Goal: Information Seeking & Learning: Learn about a topic

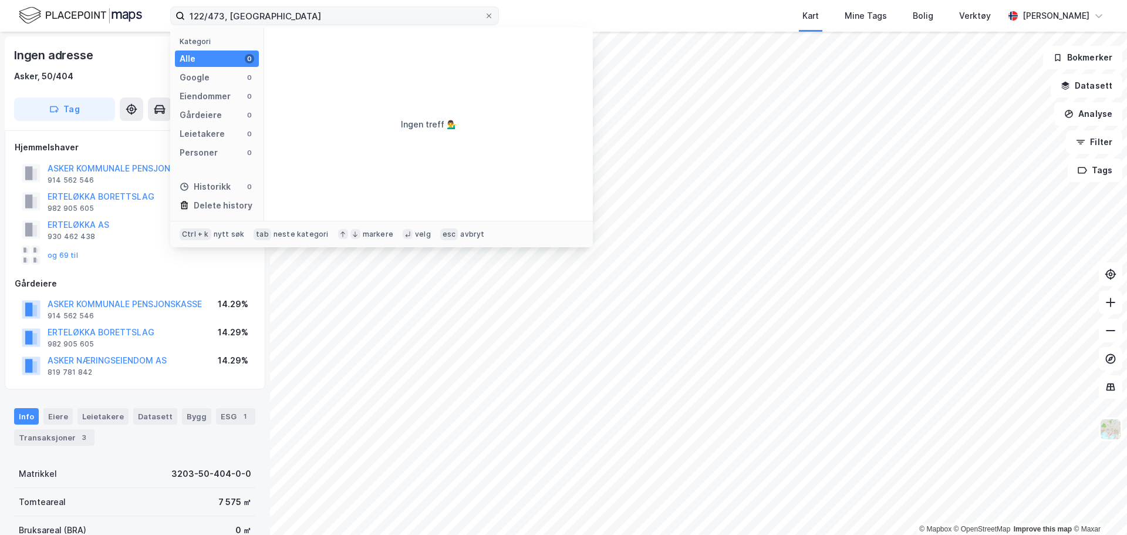
click at [219, 16] on input "122/473, [GEOGRAPHIC_DATA]" at bounding box center [334, 16] width 299 height 18
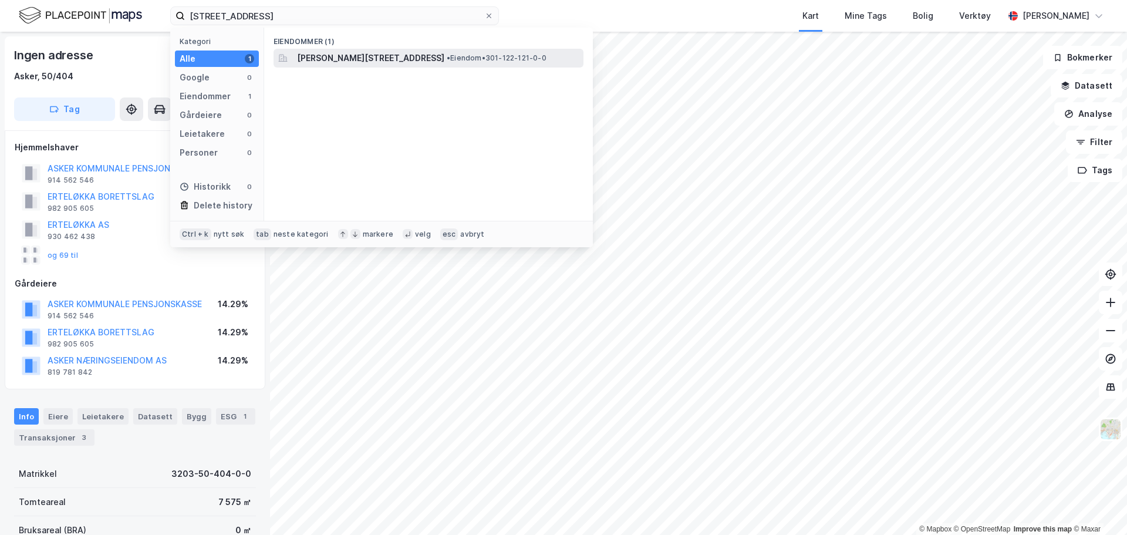
click at [351, 58] on span "[PERSON_NAME][STREET_ADDRESS]" at bounding box center [370, 58] width 147 height 14
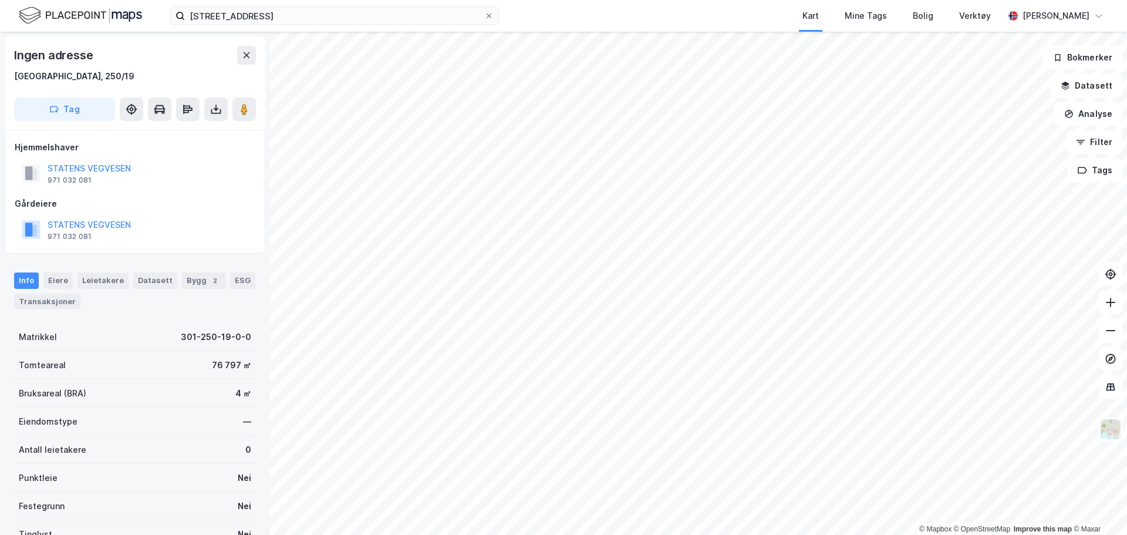
click at [566, 534] on html "122/121, oslo Kart Mine Tags Bolig Verktøy [PERSON_NAME] © Mapbox © OpenStreetM…" at bounding box center [563, 267] width 1127 height 535
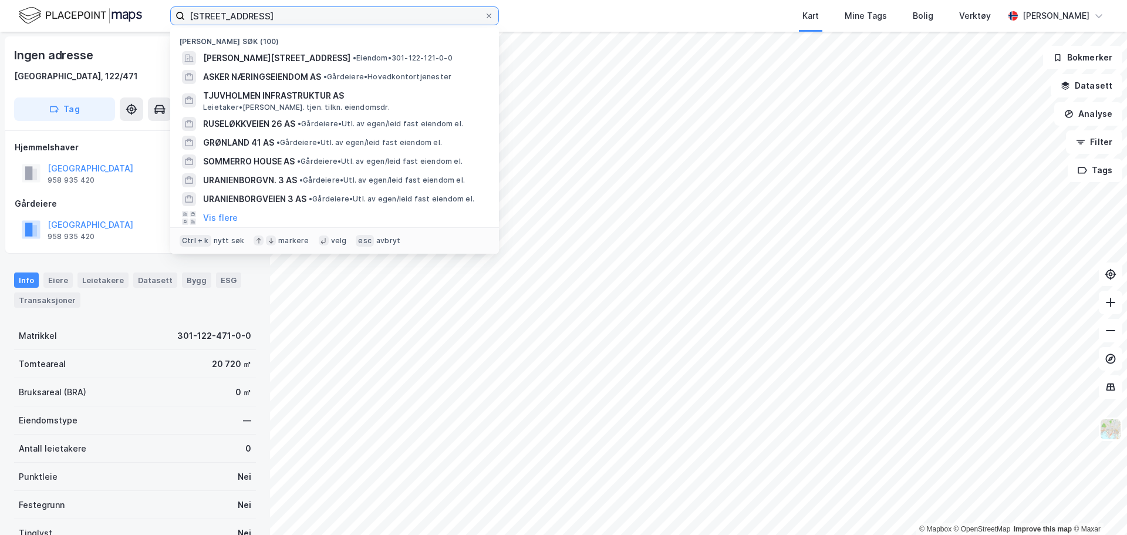
drag, startPoint x: 264, startPoint y: 16, endPoint x: 74, endPoint y: 12, distance: 189.7
click at [74, 12] on div "[STREET_ADDRESS][PERSON_NAME] • Eiendom • 301-122-121-0-0 ASKER NÆRINGSEIENDOM …" at bounding box center [563, 16] width 1127 height 32
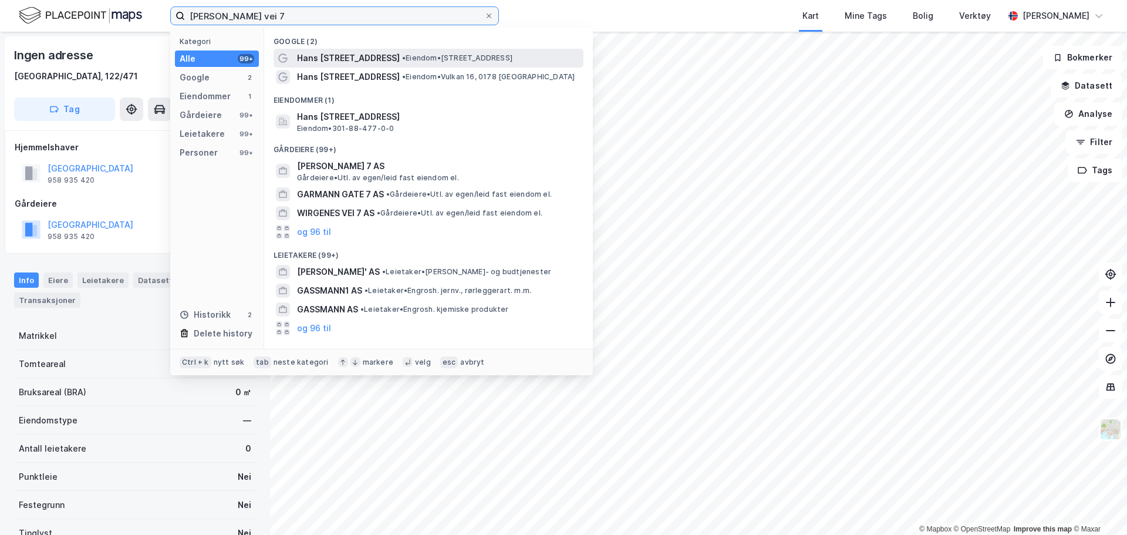
type input "[PERSON_NAME] vei 7"
click at [412, 64] on div "Hans [STREET_ADDRESS] • Eiendom • [STREET_ADDRESS]" at bounding box center [439, 58] width 284 height 14
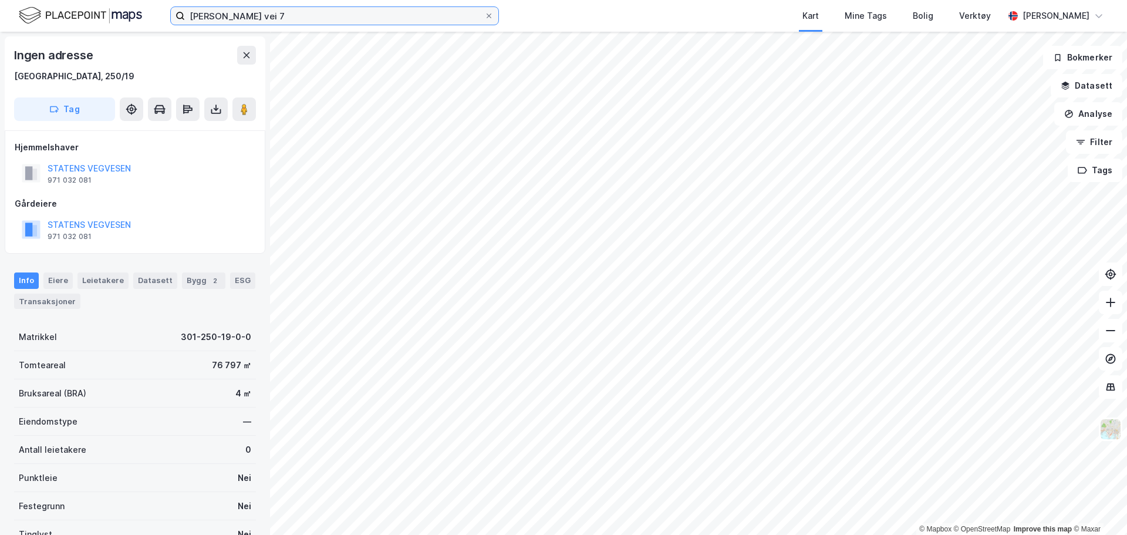
click at [326, 16] on input "[PERSON_NAME] vei 7" at bounding box center [334, 16] width 299 height 18
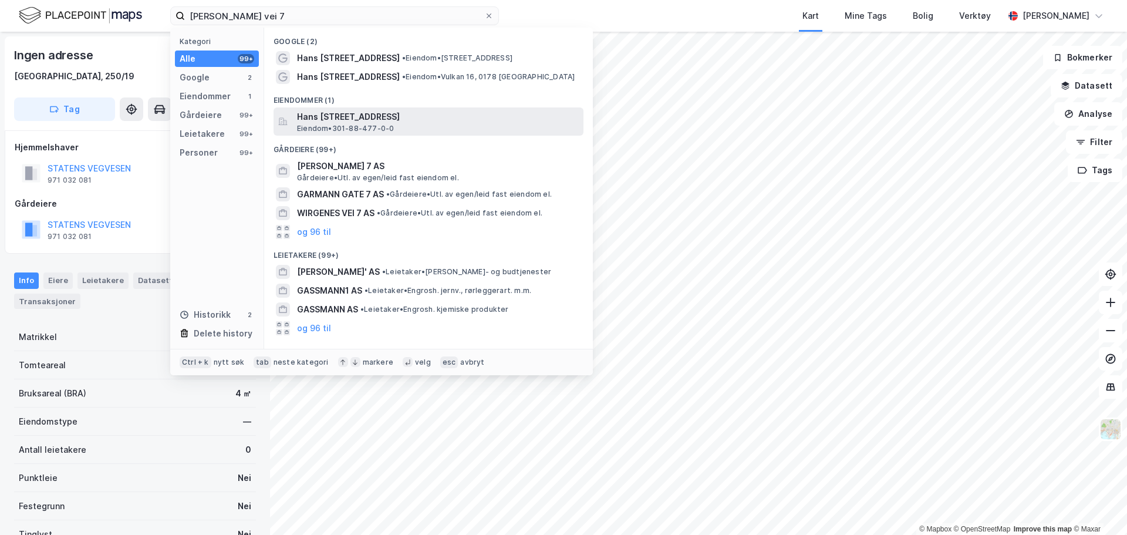
click at [406, 120] on span "Hans [STREET_ADDRESS]" at bounding box center [438, 117] width 282 height 14
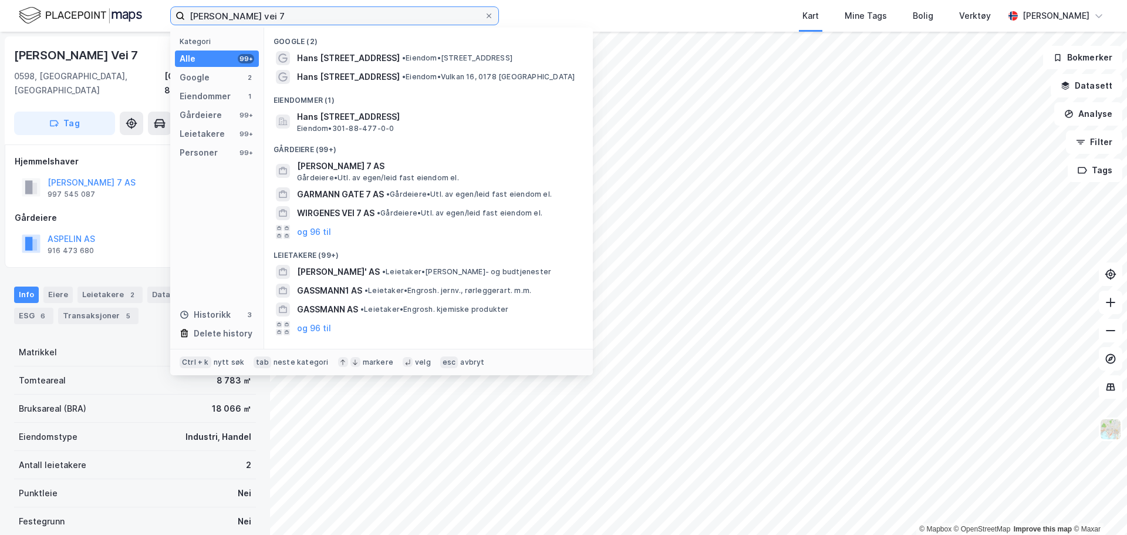
click at [274, 11] on input "[PERSON_NAME] vei 7" at bounding box center [334, 16] width 299 height 18
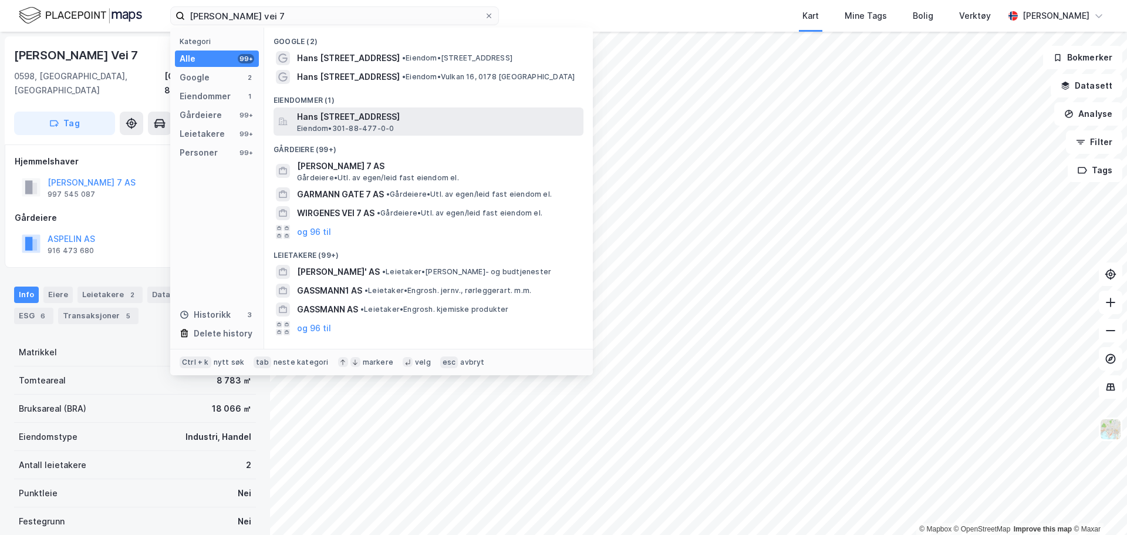
click at [417, 120] on span "Hans [STREET_ADDRESS]" at bounding box center [438, 117] width 282 height 14
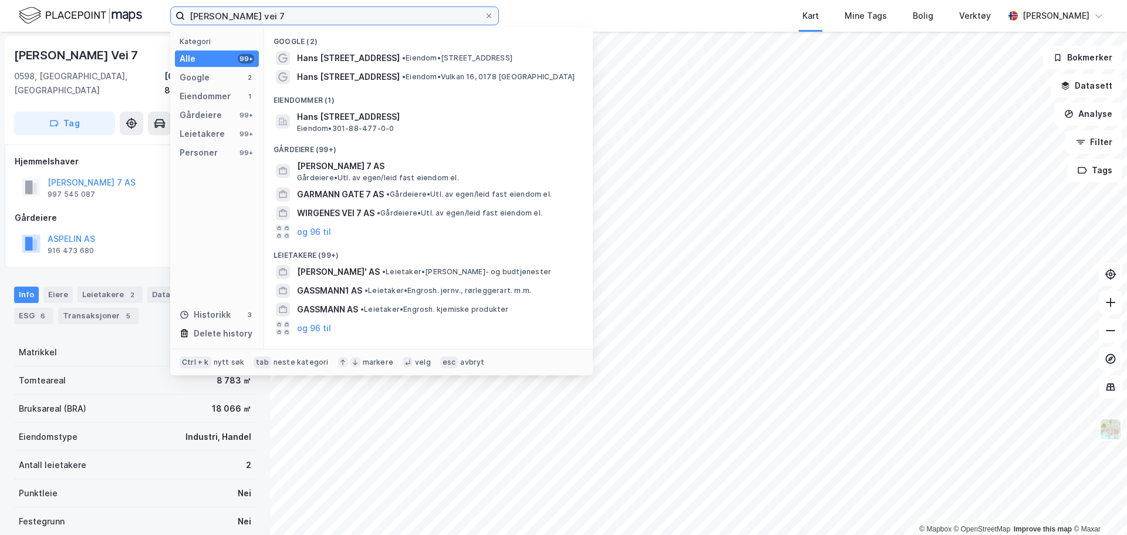
drag, startPoint x: 345, startPoint y: 17, endPoint x: 55, endPoint y: 17, distance: 289.5
click at [55, 17] on div "[PERSON_NAME] vei 7 Kategori Alle 99+ Google 2 Eiendommer 1 Gårdeiere 99+ Leiet…" at bounding box center [563, 16] width 1127 height 32
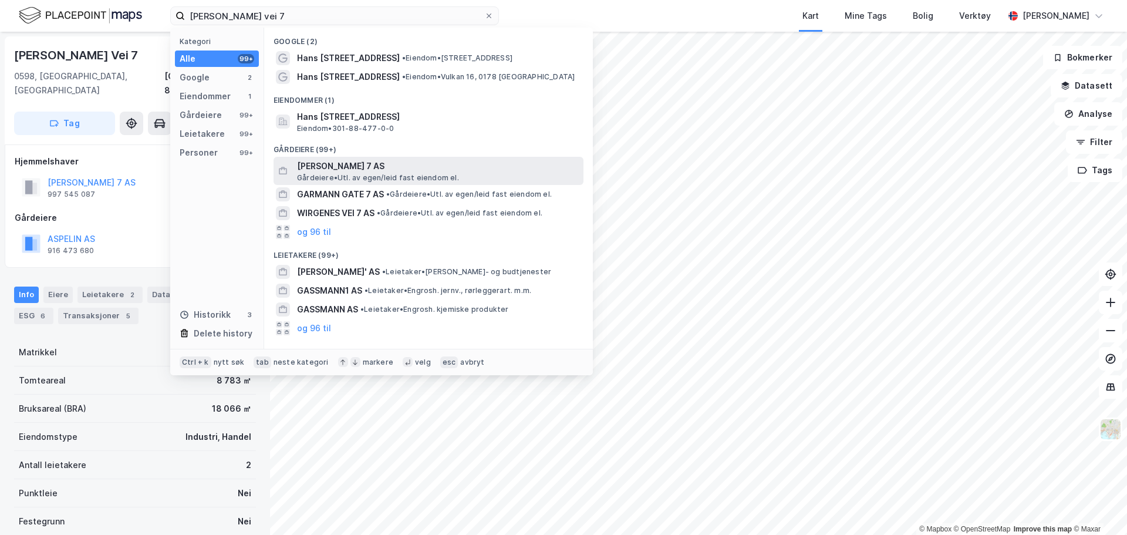
click at [368, 163] on span "[PERSON_NAME] 7 AS" at bounding box center [438, 166] width 282 height 14
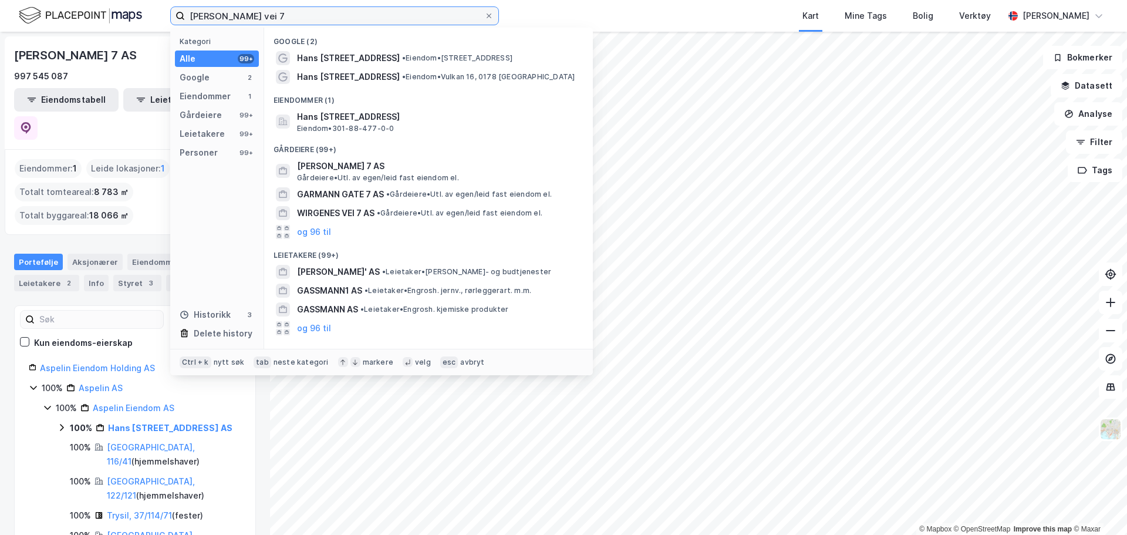
click at [331, 19] on input "[PERSON_NAME] vei 7" at bounding box center [334, 16] width 299 height 18
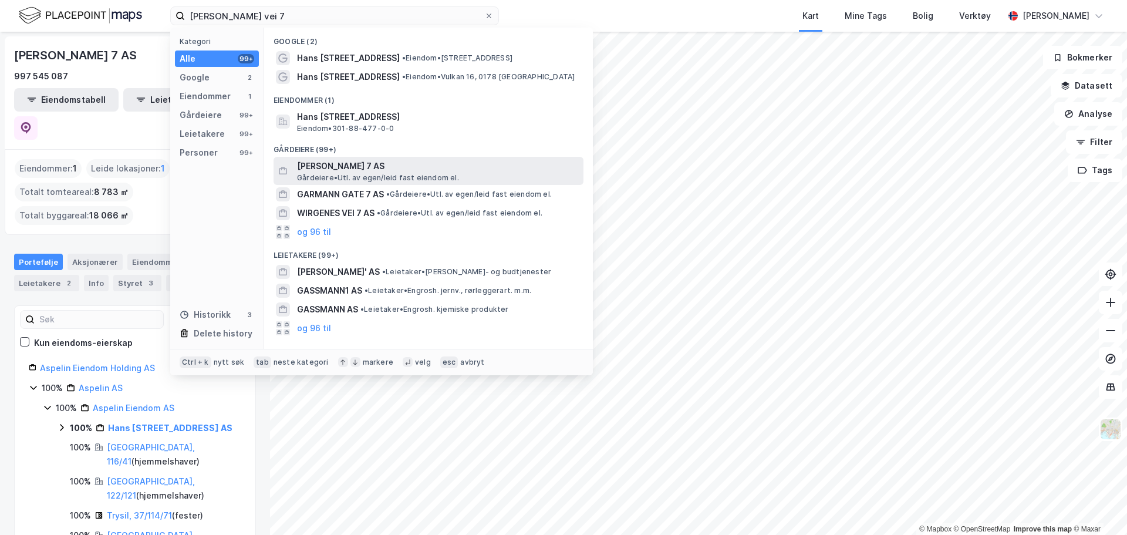
click at [362, 162] on span "[PERSON_NAME] 7 AS" at bounding box center [438, 166] width 282 height 14
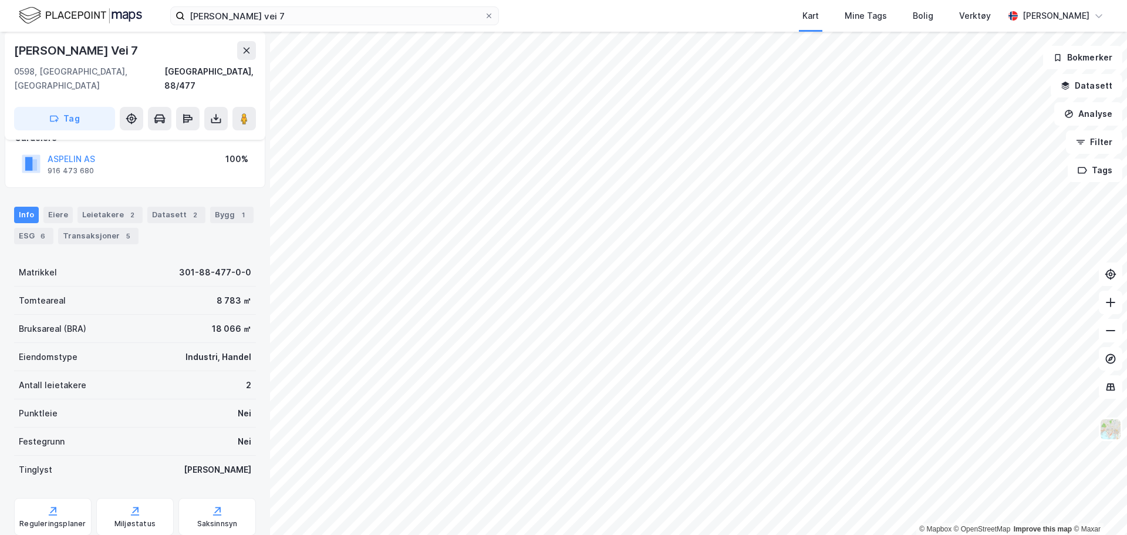
scroll to position [142, 0]
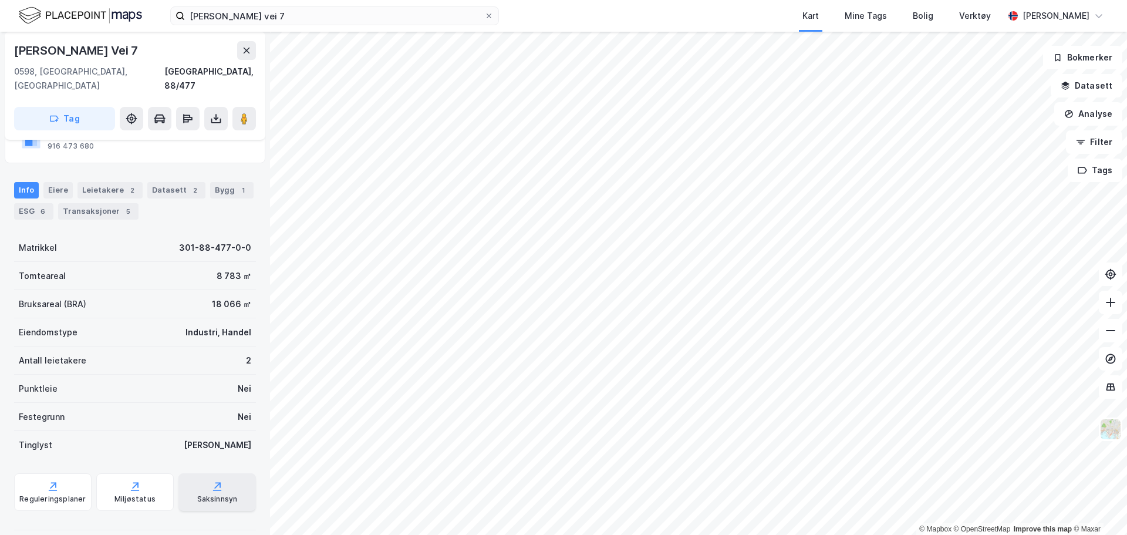
click at [213, 494] on div "Saksinnsyn" at bounding box center [217, 498] width 41 height 9
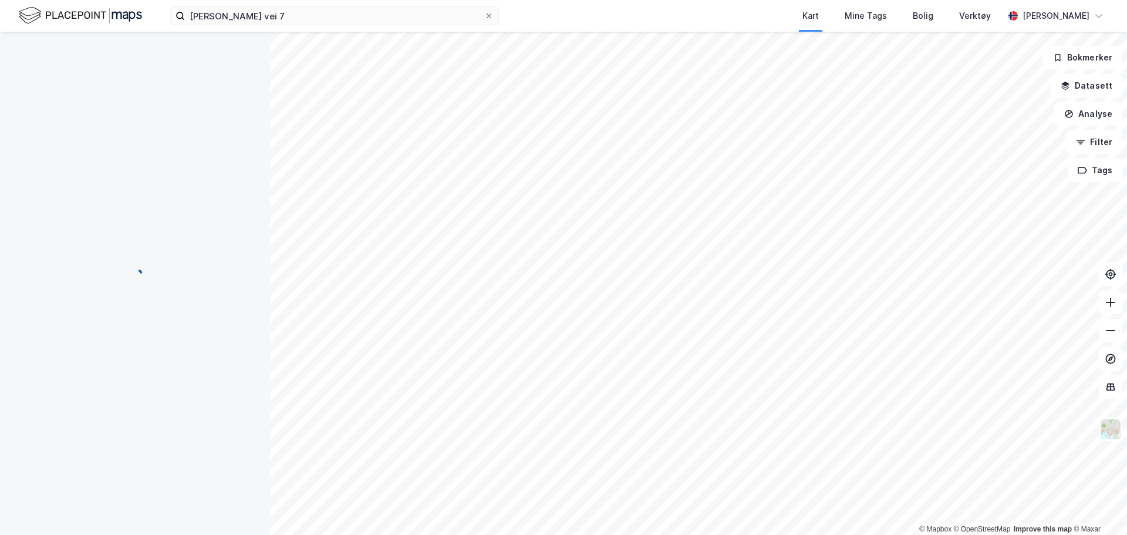
scroll to position [142, 0]
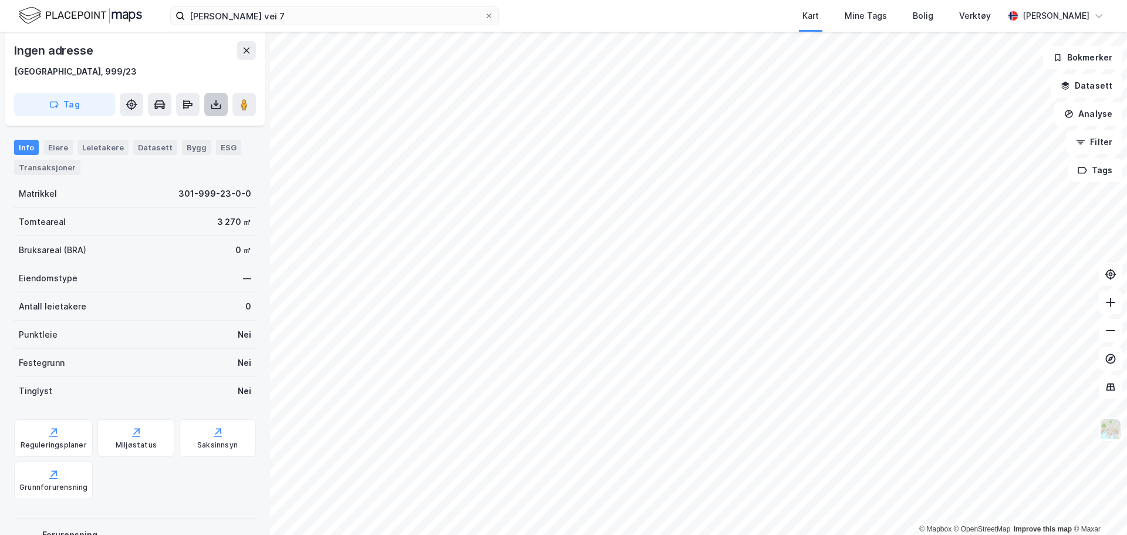
click at [207, 106] on button at bounding box center [215, 104] width 23 height 23
click at [201, 123] on div "Last ned grunnbok" at bounding box center [165, 128] width 125 height 19
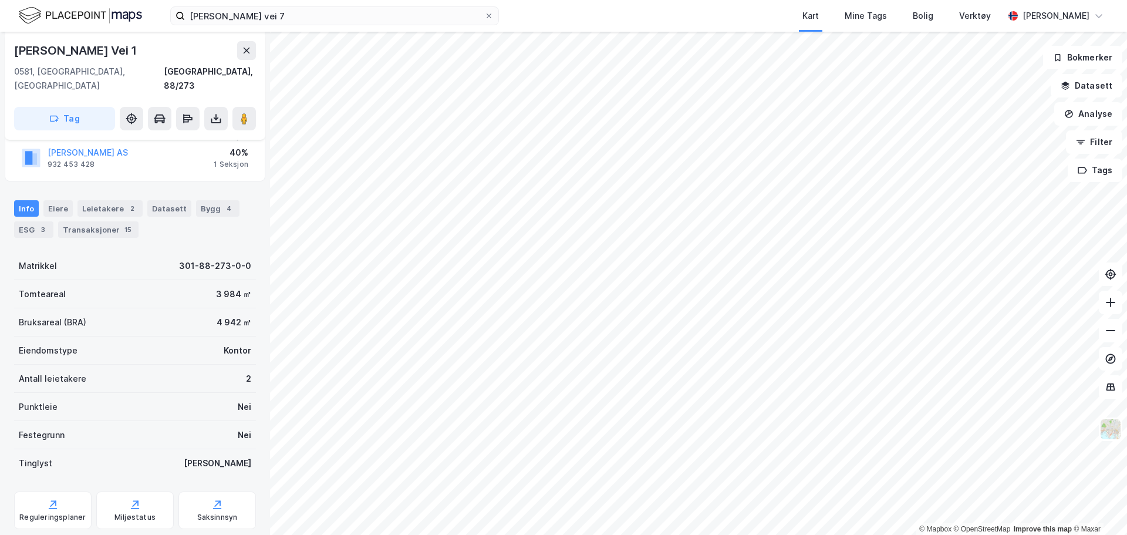
scroll to position [142, 0]
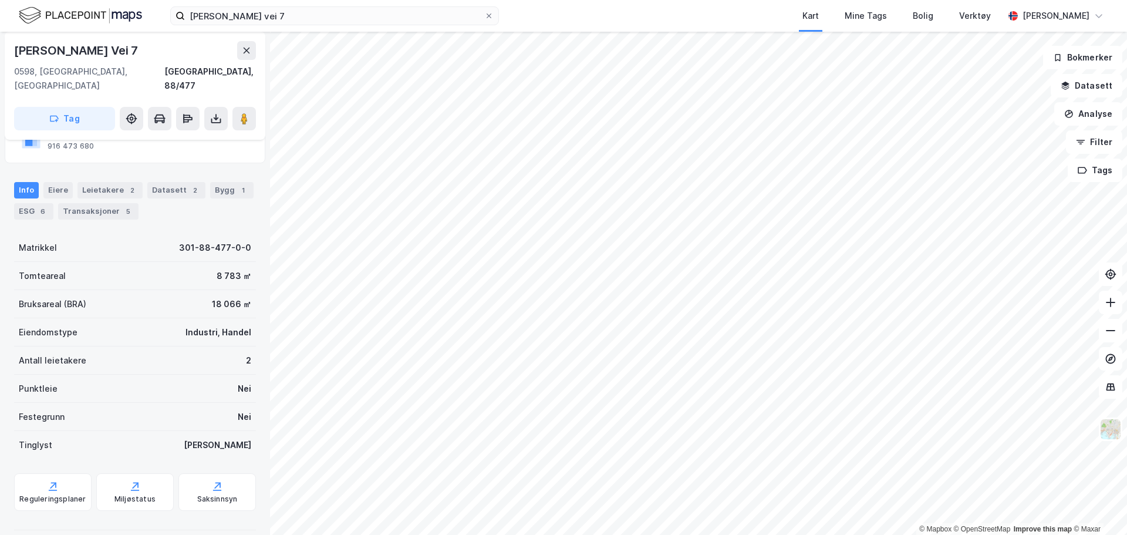
scroll to position [142, 0]
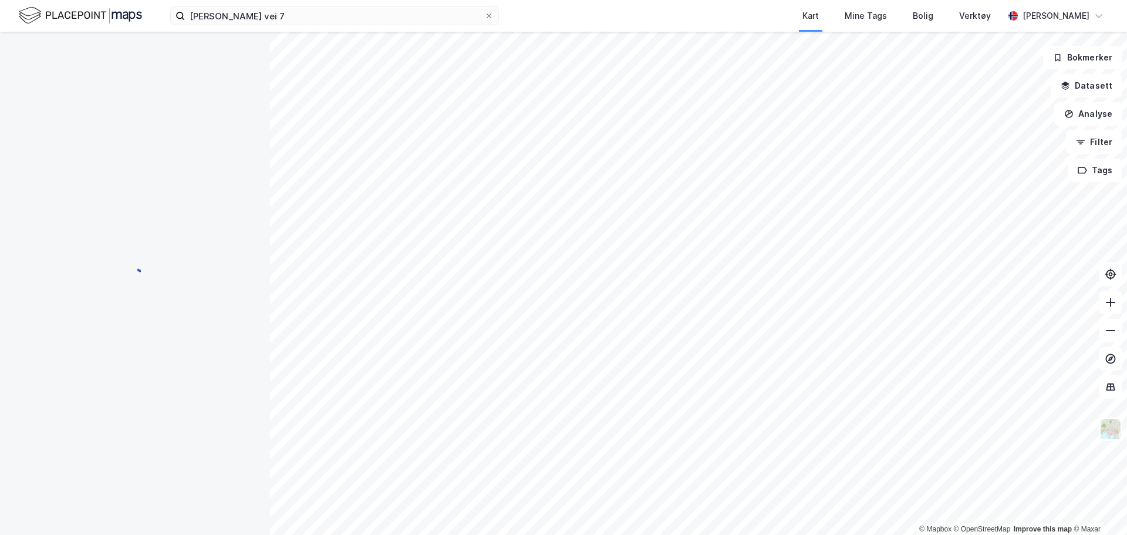
scroll to position [2, 0]
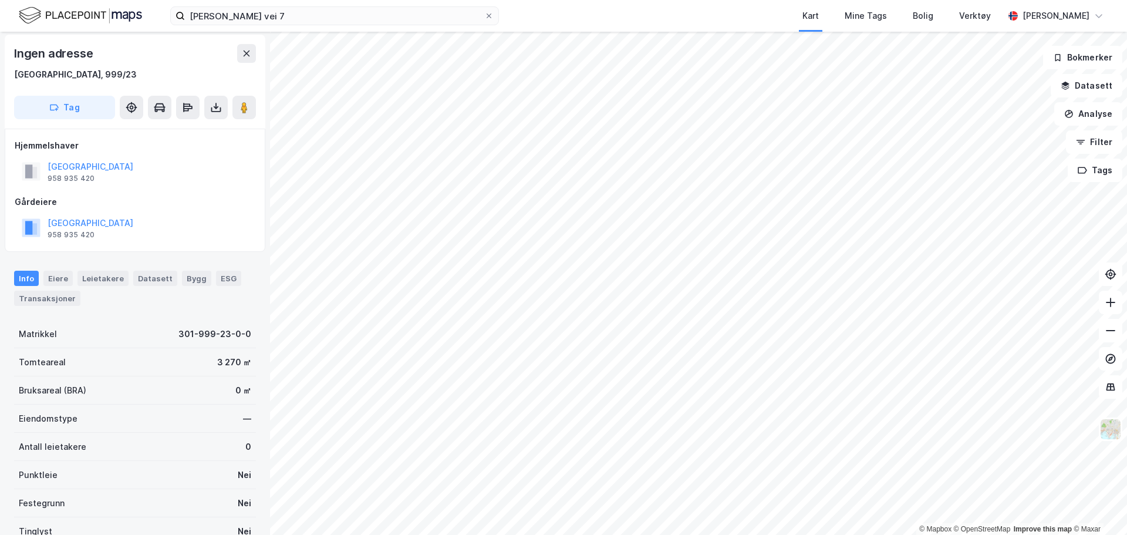
scroll to position [2, 0]
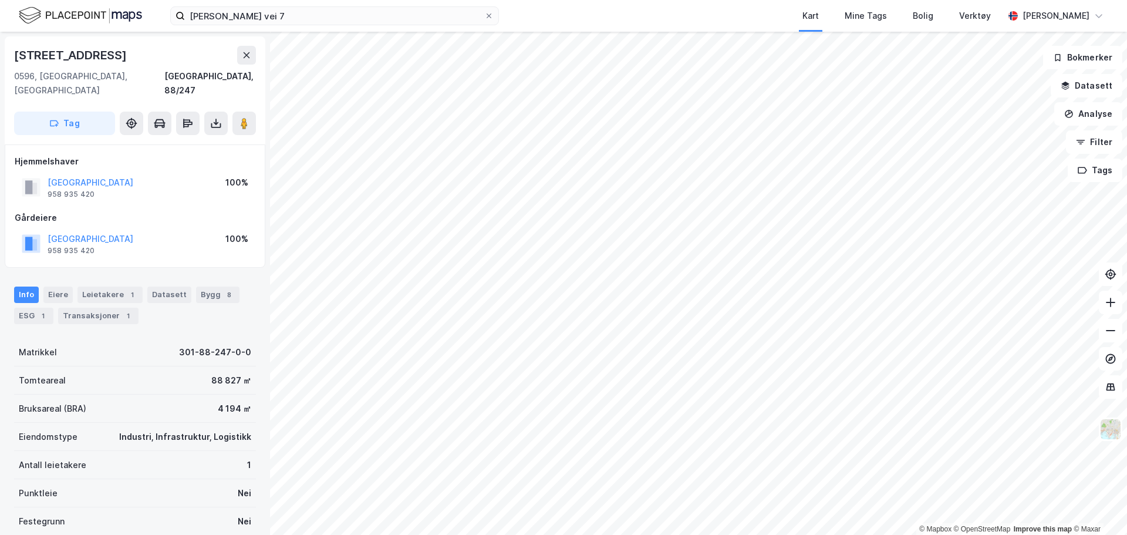
scroll to position [2, 0]
